Goal: Task Accomplishment & Management: Complete application form

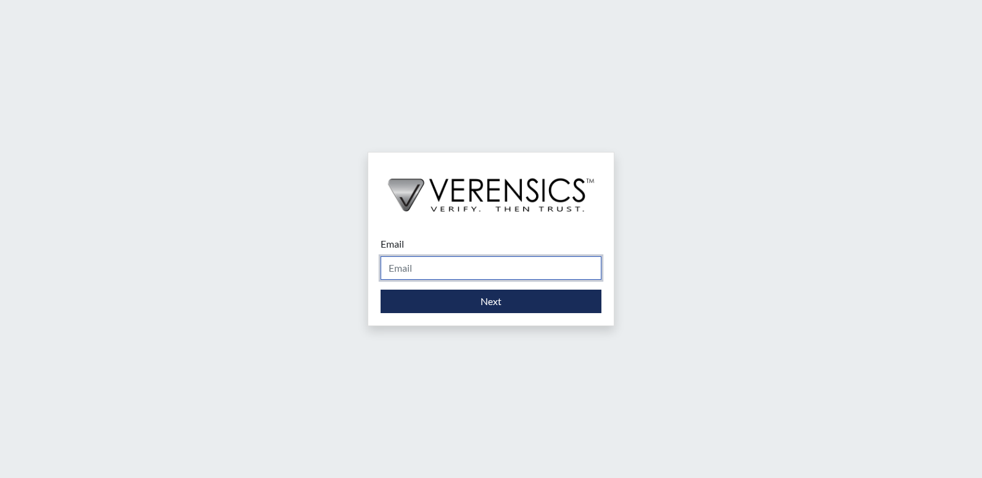
click at [436, 274] on input "Email" at bounding box center [491, 267] width 221 height 23
type input "[EMAIL_ADDRESS][PERSON_NAME][DOMAIN_NAME]"
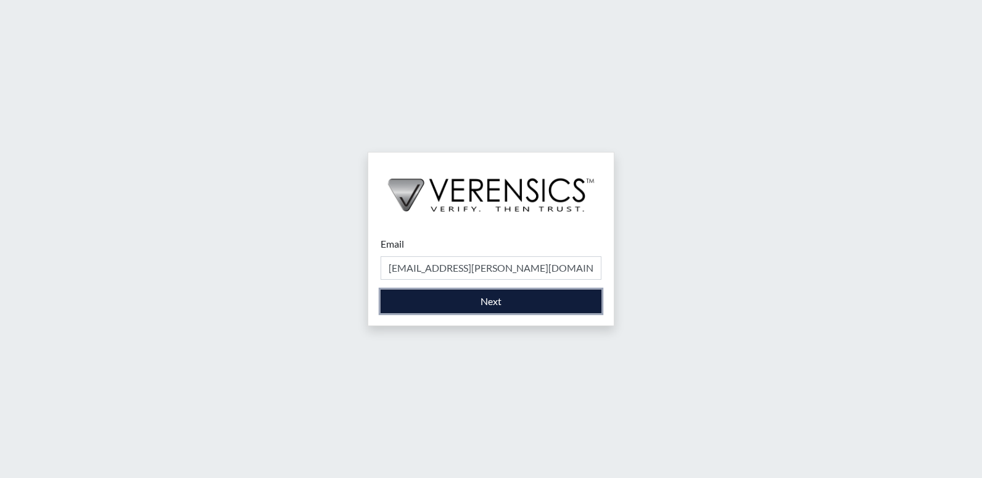
click at [452, 304] on button "Next" at bounding box center [491, 300] width 221 height 23
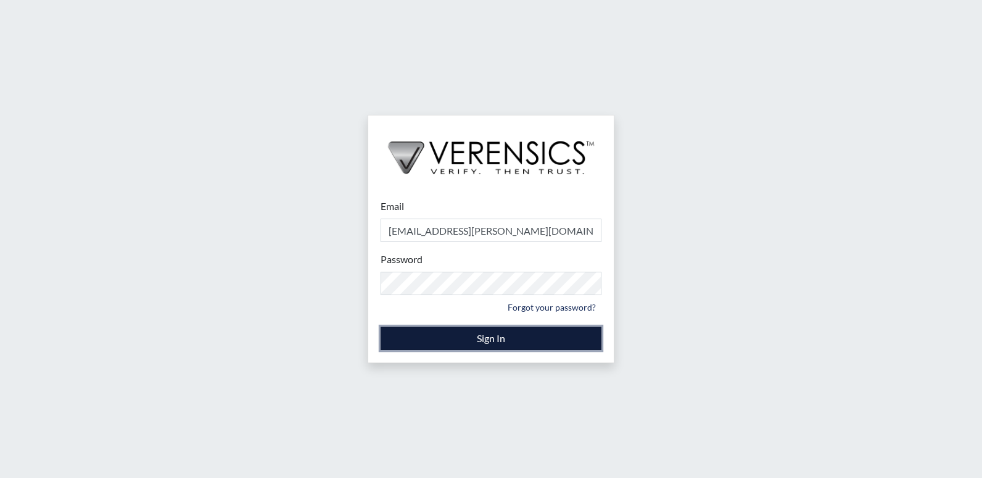
click at [542, 339] on button "Sign In" at bounding box center [491, 337] width 221 height 23
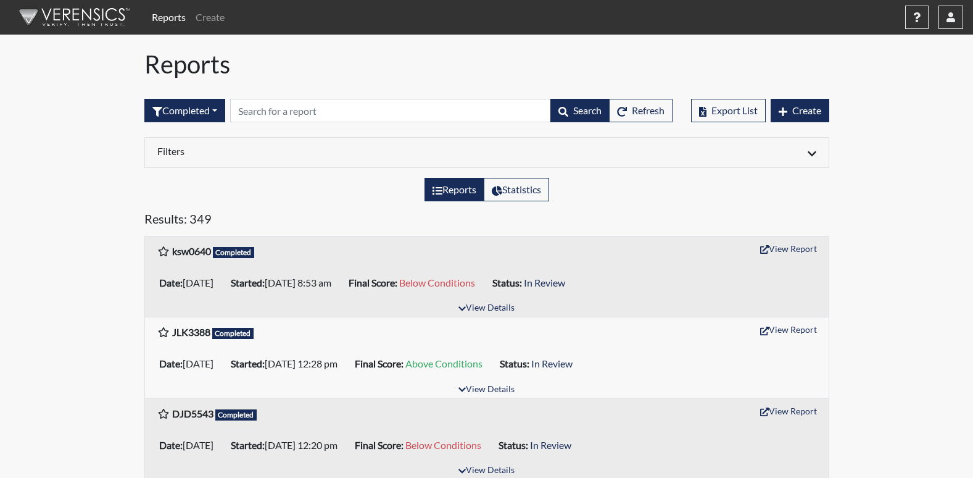
click at [167, 19] on link "Reports" at bounding box center [169, 17] width 44 height 25
click at [217, 14] on link "Create" at bounding box center [210, 17] width 39 height 25
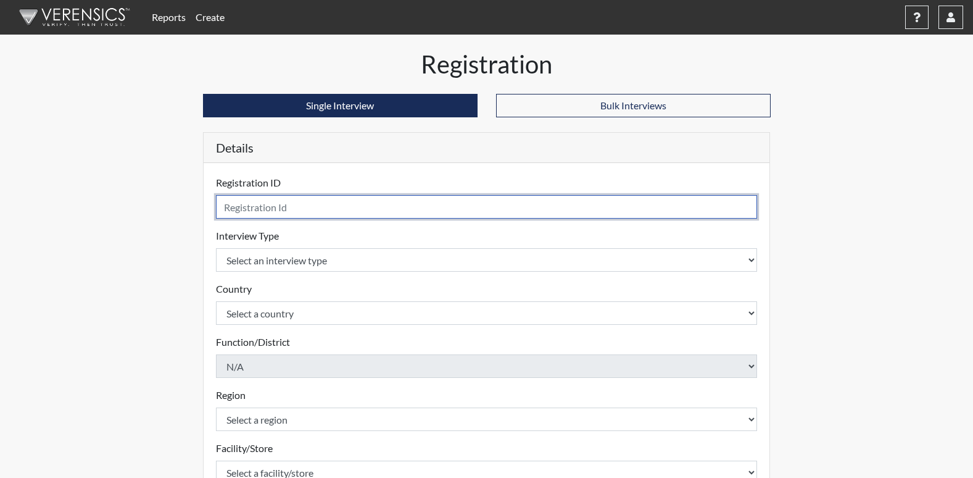
click at [228, 210] on input "text" at bounding box center [487, 206] width 542 height 23
type input "vgs9817"
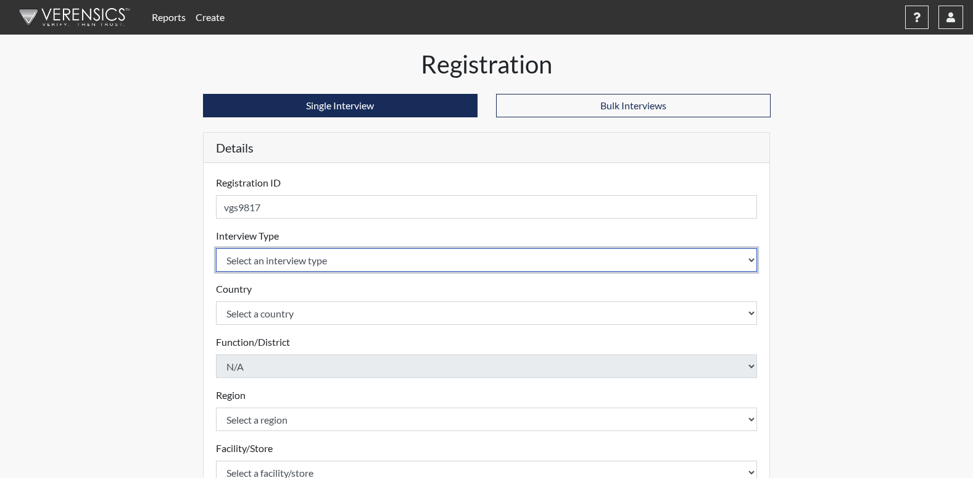
click at [307, 257] on select "Select an interview type Corrections Pre-Employment" at bounding box center [487, 259] width 542 height 23
select select "ff733e93-e1bf-11ea-9c9f-0eff0cf7eb8f"
click at [216, 248] on select "Select an interview type Corrections Pre-Employment" at bounding box center [487, 259] width 542 height 23
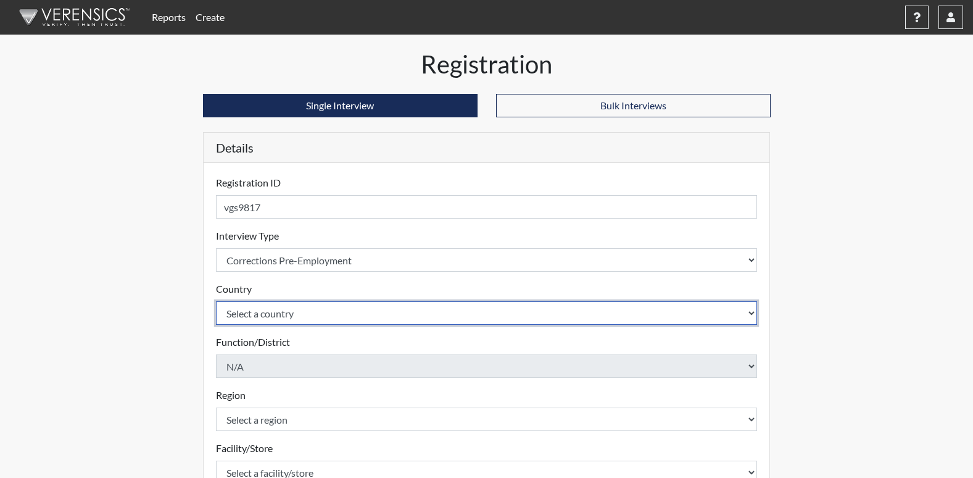
click at [263, 317] on select "Select a country [GEOGRAPHIC_DATA] [GEOGRAPHIC_DATA]" at bounding box center [487, 312] width 542 height 23
select select "united-states-of-[GEOGRAPHIC_DATA]"
click at [216, 301] on select "Select a country [GEOGRAPHIC_DATA] [GEOGRAPHIC_DATA]" at bounding box center [487, 312] width 542 height 23
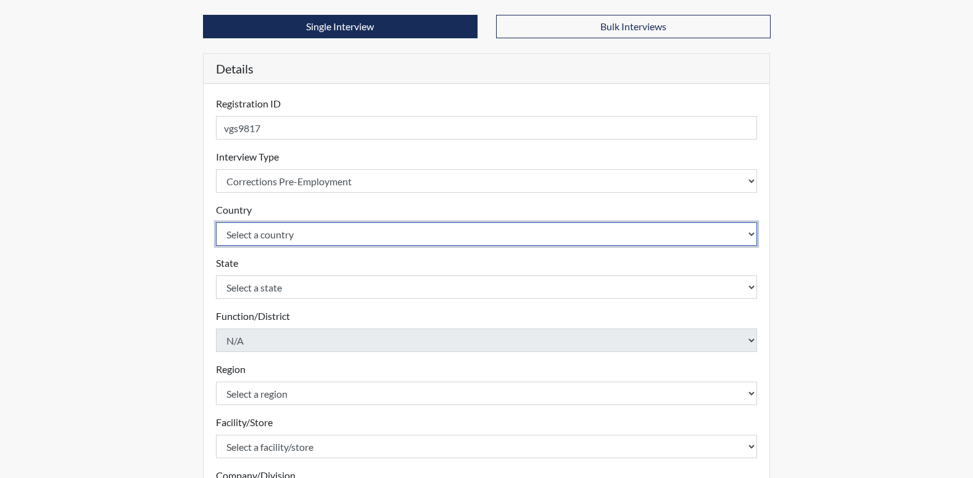
scroll to position [123, 0]
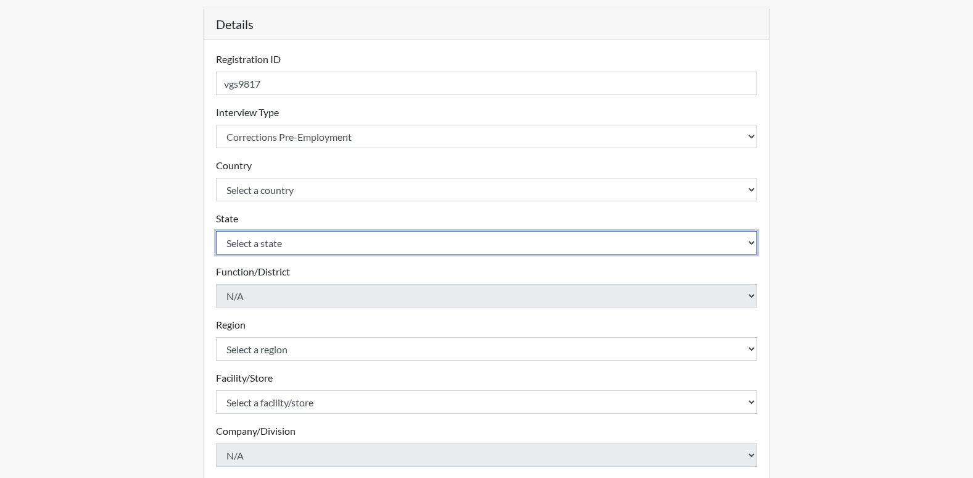
click at [243, 244] on select "Select a state [US_STATE] [US_STATE] [US_STATE] [US_STATE] [US_STATE] [US_STATE…" at bounding box center [487, 242] width 542 height 23
select select "GA"
click at [216, 231] on select "Select a state [US_STATE] [US_STATE] [US_STATE] [US_STATE] [US_STATE] [US_STATE…" at bounding box center [487, 242] width 542 height 23
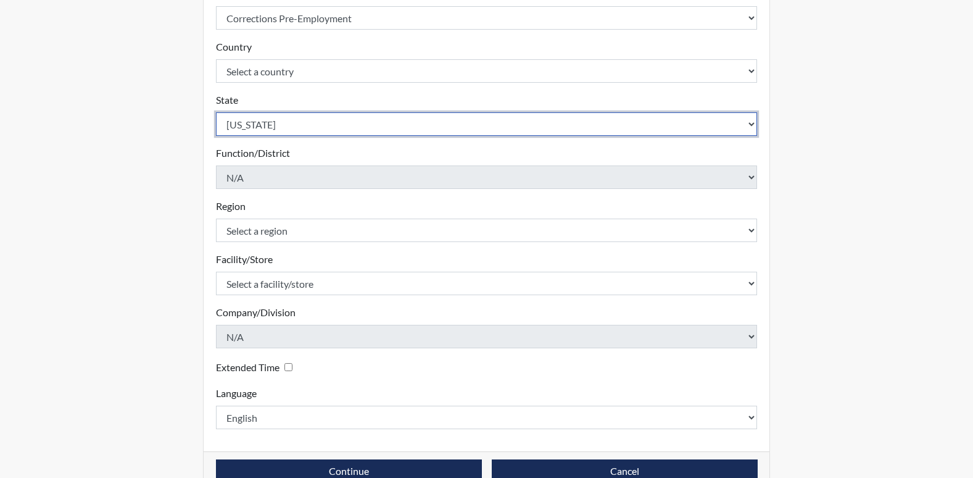
scroll to position [247, 0]
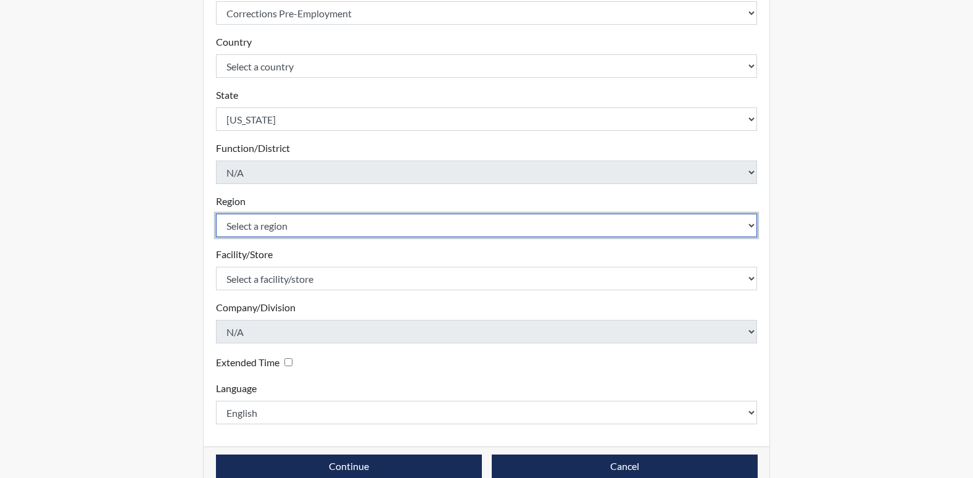
click at [272, 223] on select "Select a region [GEOGRAPHIC_DATA]" at bounding box center [487, 225] width 542 height 23
select select "51976826-f18e-4b67-8d3b-b0a0fa2f97ff"
click at [216, 214] on select "Select a region [GEOGRAPHIC_DATA]" at bounding box center [487, 225] width 542 height 23
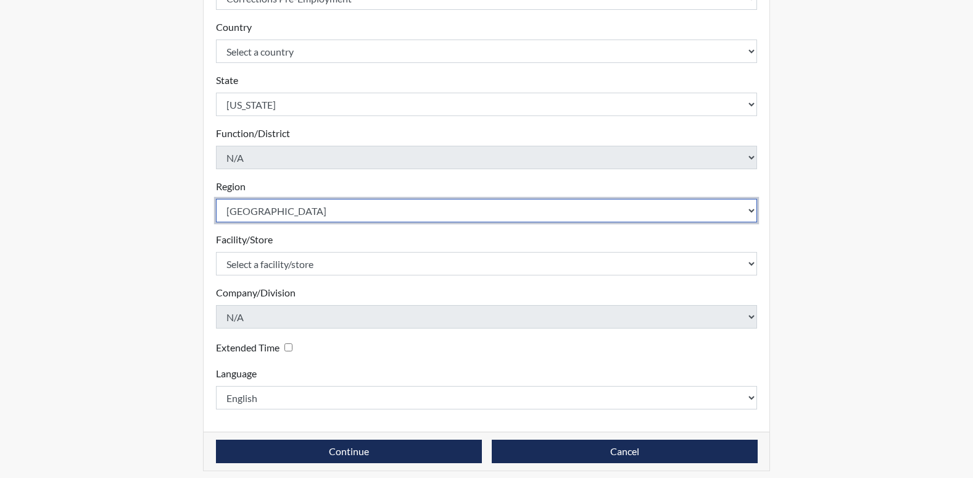
scroll to position [270, 0]
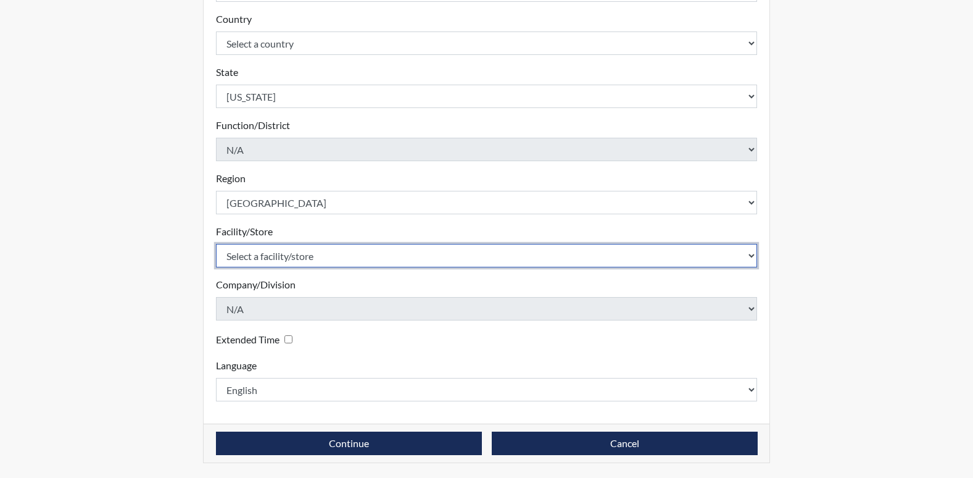
click at [253, 259] on select "Select a facility/store Dooly [PERSON_NAME] PDC" at bounding box center [487, 255] width 542 height 23
select select "471cf4a4-d856-470c-a861-f771c81c4fdf"
click at [216, 244] on select "Select a facility/store Dooly [PERSON_NAME] PDC" at bounding box center [487, 255] width 542 height 23
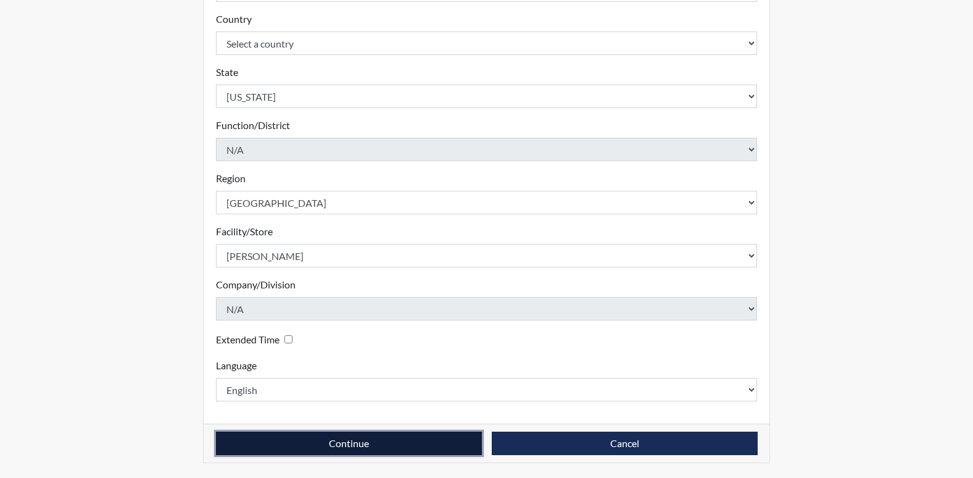
click at [331, 444] on button "Continue" at bounding box center [349, 442] width 266 height 23
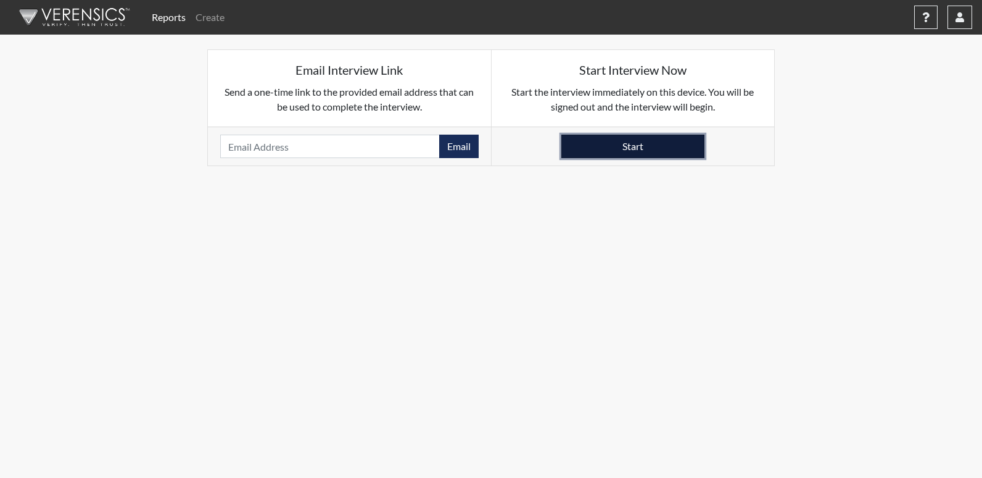
click at [663, 146] on button "Start" at bounding box center [633, 146] width 143 height 23
